Goal: Communication & Community: Answer question/provide support

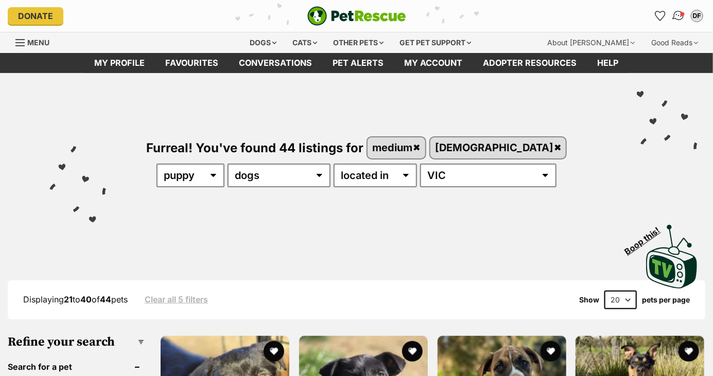
click at [678, 15] on img "Conversations" at bounding box center [679, 15] width 14 height 13
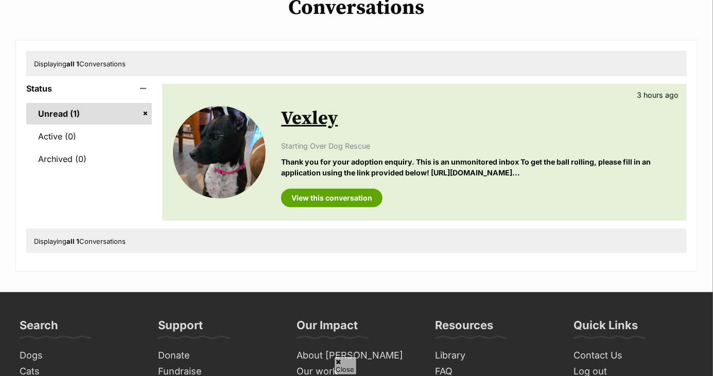
scroll to position [93, 0]
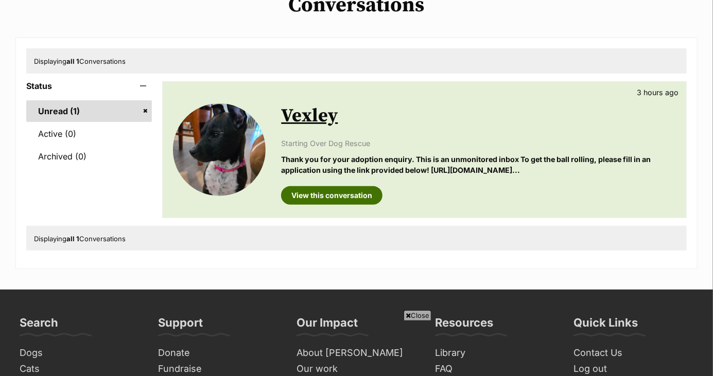
click at [356, 194] on link "View this conversation" at bounding box center [331, 195] width 101 height 19
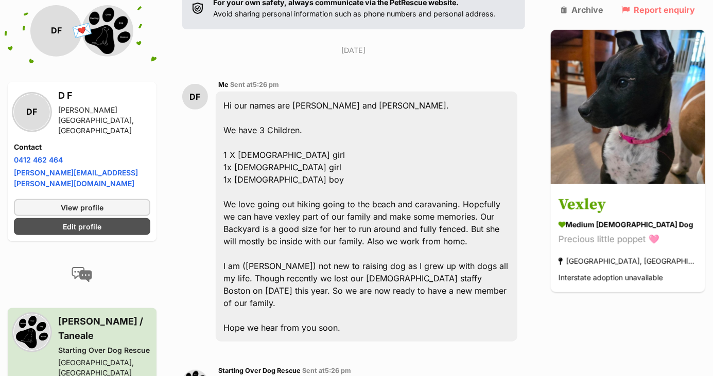
scroll to position [194, 0]
click at [365, 279] on div "Hi our names are Ching La and Damien Farrugia. We have 3 Children. 1 X 19 year-…" at bounding box center [367, 216] width 302 height 250
click at [353, 312] on div "Hi our names are Ching La and Damien Farrugia. We have 3 Children. 1 X 19 year-…" at bounding box center [367, 216] width 302 height 250
click at [347, 316] on div "Hi our names are Ching La and Damien Farrugia. We have 3 Children. 1 X 19 year-…" at bounding box center [367, 216] width 302 height 250
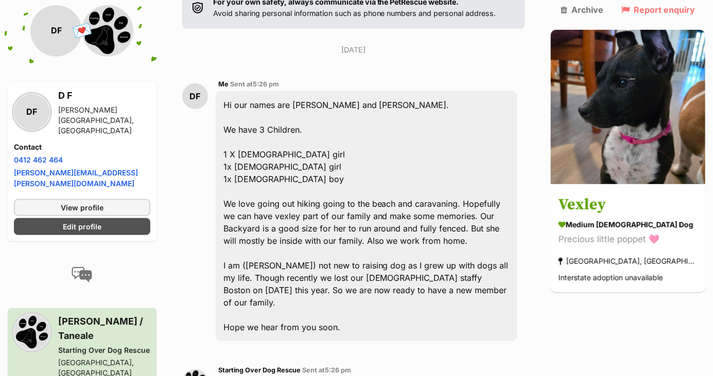
click at [344, 312] on div "Hi our names are Ching La and Damien Farrugia. We have 3 Children. 1 X 19 year-…" at bounding box center [367, 216] width 302 height 250
click at [346, 309] on div "Hi our names are Ching La and Damien Farrugia. We have 3 Children. 1 X 19 year-…" at bounding box center [367, 216] width 302 height 250
click at [345, 317] on div "Hi our names are Ching La and Damien Farrugia. We have 3 Children. 1 X 19 year-…" at bounding box center [367, 216] width 302 height 250
click at [345, 322] on div "Hi our names are Ching La and Damien Farrugia. We have 3 Children. 1 X 19 year-…" at bounding box center [367, 216] width 302 height 250
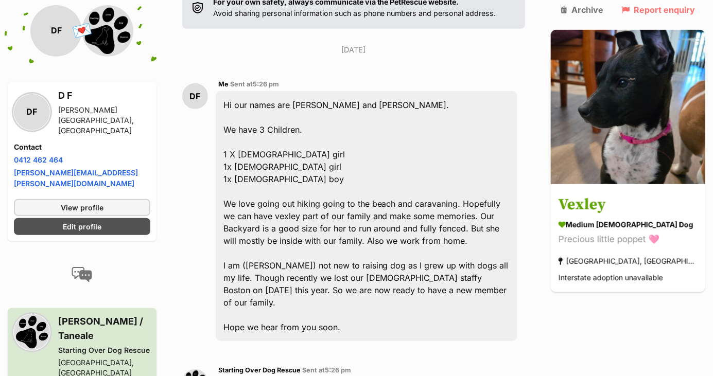
click at [344, 309] on div "Hi our names are Ching La and Damien Farrugia. We have 3 Children. 1 X 19 year-…" at bounding box center [367, 216] width 302 height 250
click at [346, 312] on div "Hi our names are Ching La and Damien Farrugia. We have 3 Children. 1 X 19 year-…" at bounding box center [367, 216] width 302 height 250
click at [348, 306] on div "Hi our names are Ching La and Damien Farrugia. We have 3 Children. 1 X 19 year-…" at bounding box center [367, 216] width 302 height 250
click at [361, 273] on div "Hi our names are Ching La and Damien Farrugia. We have 3 Children. 1 X 19 year-…" at bounding box center [367, 216] width 302 height 250
click at [365, 272] on div "Hi our names are Ching La and Damien Farrugia. We have 3 Children. 1 X 19 year-…" at bounding box center [367, 216] width 302 height 250
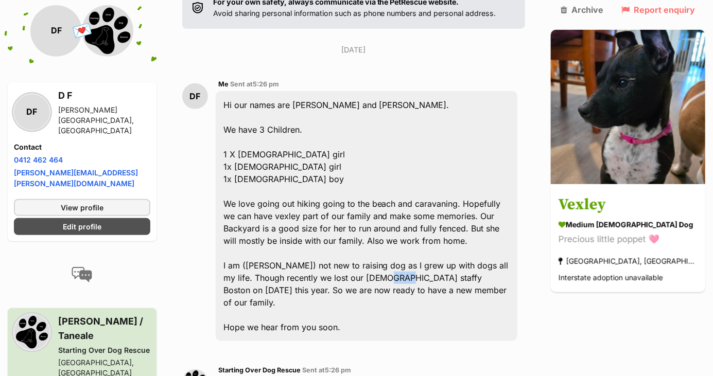
click at [407, 304] on div "Hi our names are Ching La and Damien Farrugia. We have 3 Children. 1 X 19 year-…" at bounding box center [367, 216] width 302 height 250
click at [282, 131] on div "Hi our names are Ching La and Damien Farrugia. We have 3 Children. 1 X 19 year-…" at bounding box center [367, 216] width 302 height 250
click at [291, 131] on div "Hi our names are Ching La and Damien Farrugia. We have 3 Children. 1 X 19 year-…" at bounding box center [367, 216] width 302 height 250
click at [291, 130] on div "Hi our names are Ching La and Damien Farrugia. We have 3 Children. 1 X 19 year-…" at bounding box center [367, 216] width 302 height 250
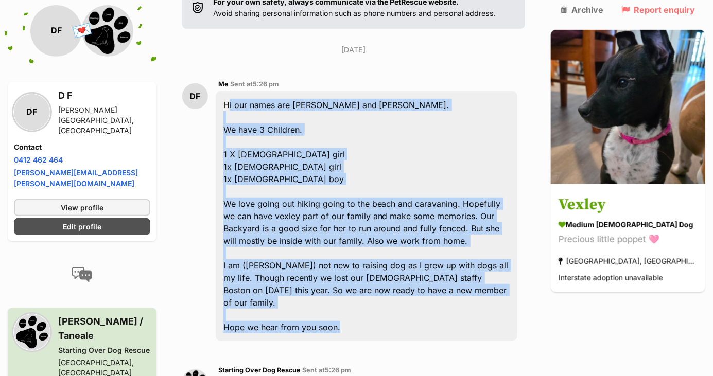
copy div "Hi our names are Ching La and Damien Farrugia. We have 3 Children. 1 X 19 year-…"
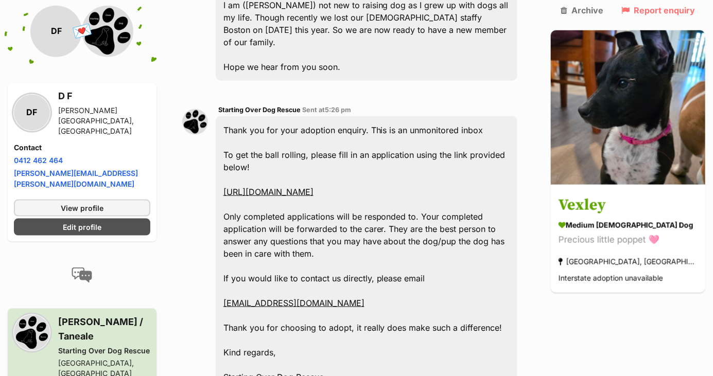
scroll to position [455, 0]
click at [313, 186] on link "https://www.startingoverdogrescue.org.au/adoption-application-form/" at bounding box center [268, 191] width 90 height 10
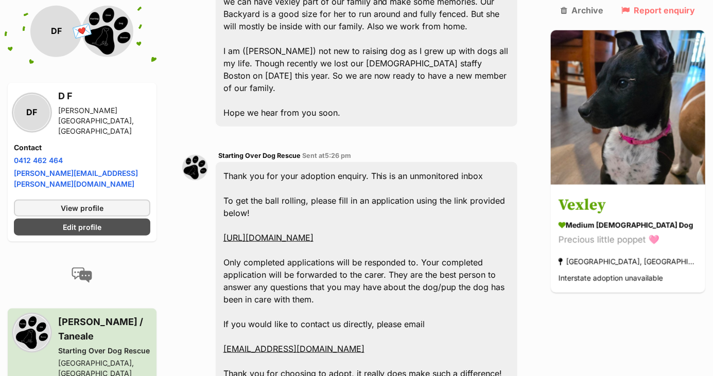
scroll to position [0, 0]
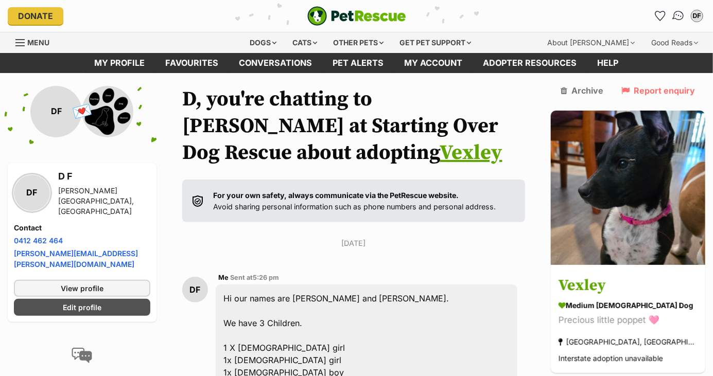
click at [672, 15] on link "Conversations" at bounding box center [678, 15] width 21 height 21
